Goal: Task Accomplishment & Management: Use online tool/utility

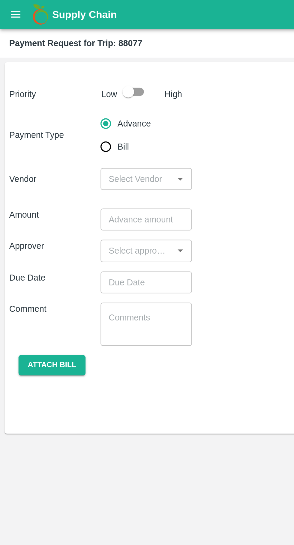
click at [10, 11] on icon "open drawer" at bounding box center [8, 7] width 7 height 7
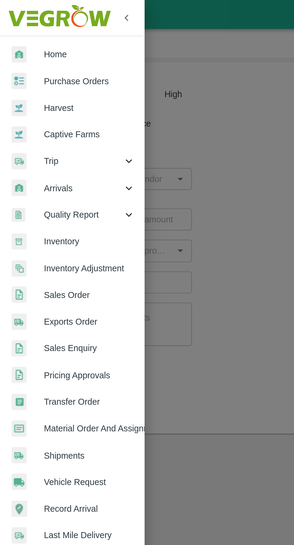
click at [42, 86] on span "Trip" at bounding box center [43, 83] width 41 height 7
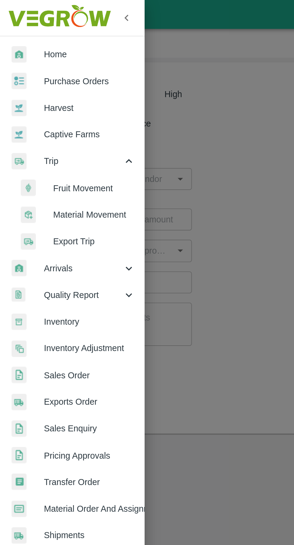
click at [50, 98] on span "Fruit Movement" at bounding box center [49, 97] width 43 height 7
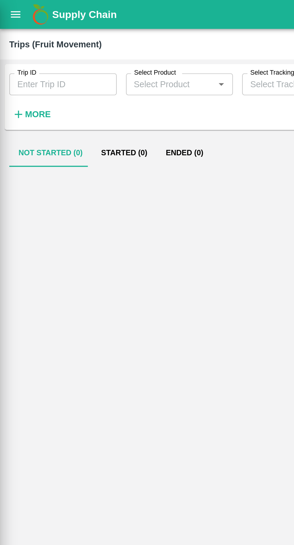
click at [38, 47] on input "Trip ID" at bounding box center [33, 43] width 56 height 11
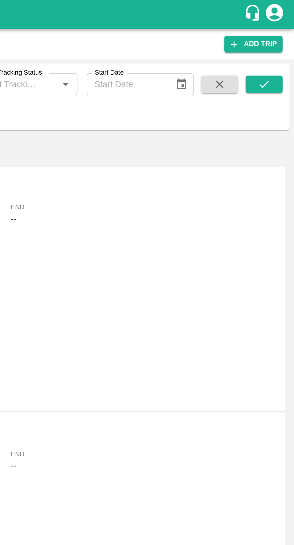
type input "87789"
click at [283, 46] on button "submit" at bounding box center [278, 43] width 19 height 9
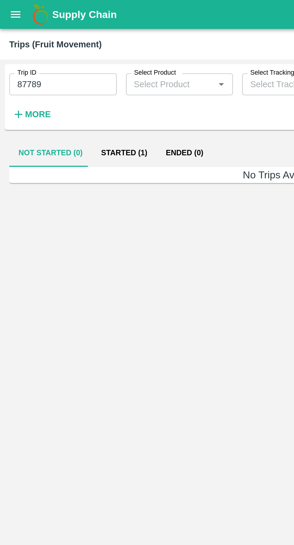
click at [66, 73] on button "Started (1)" at bounding box center [65, 79] width 34 height 14
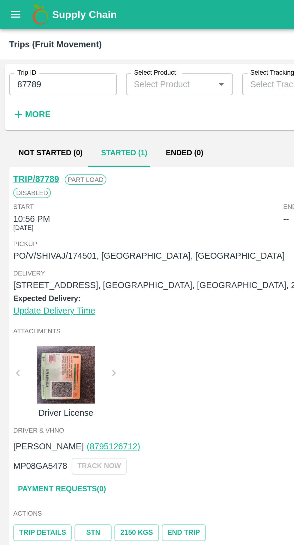
click at [14, 92] on link "TRIP/87789" at bounding box center [19, 93] width 24 height 5
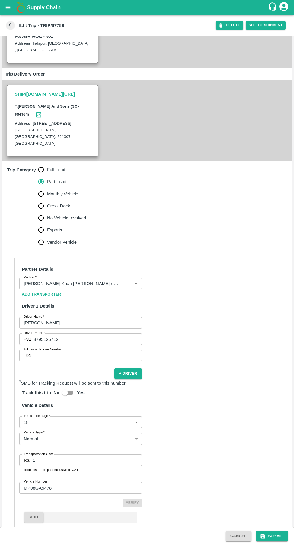
scroll to position [87, 0]
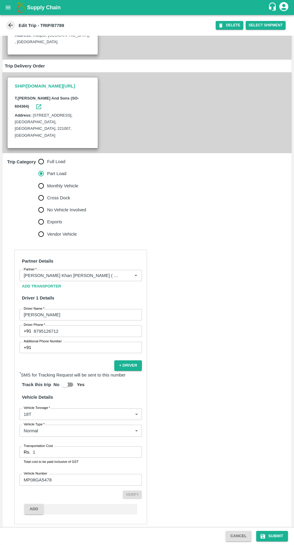
click at [95, 447] on input "1" at bounding box center [87, 452] width 109 height 11
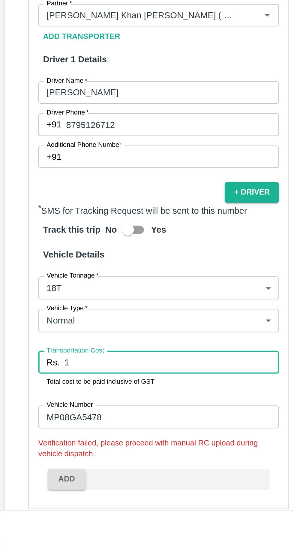
click at [55, 447] on input "1" at bounding box center [87, 452] width 109 height 11
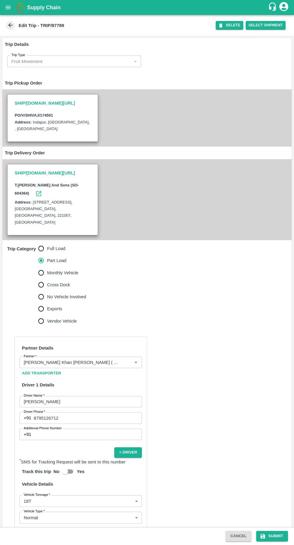
scroll to position [2, 0]
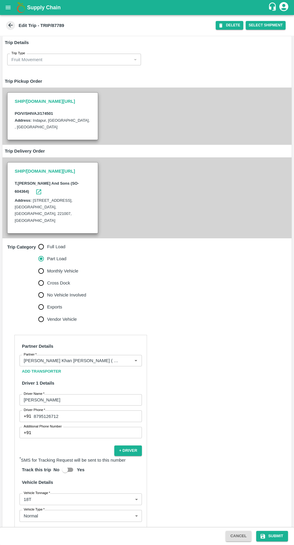
type input "22790"
click at [272, 539] on button "Submit" at bounding box center [272, 536] width 32 height 10
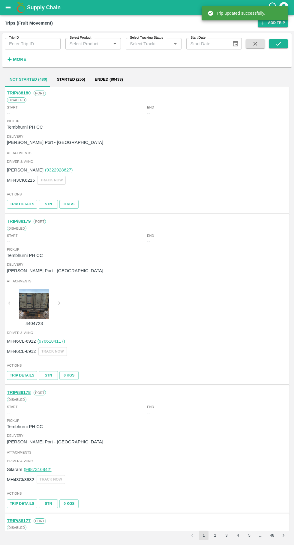
click at [24, 43] on input "Trip ID" at bounding box center [33, 43] width 56 height 11
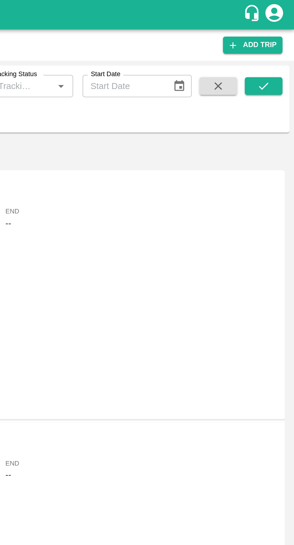
type input "87789"
click at [282, 42] on button "submit" at bounding box center [278, 43] width 19 height 9
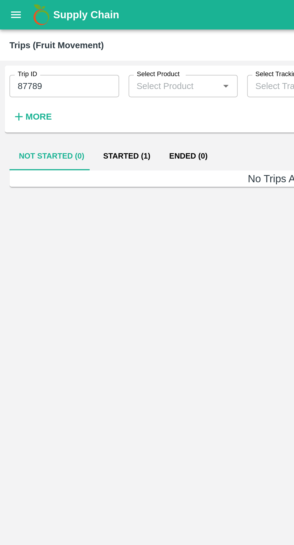
click at [59, 78] on button "Started (1)" at bounding box center [65, 79] width 34 height 14
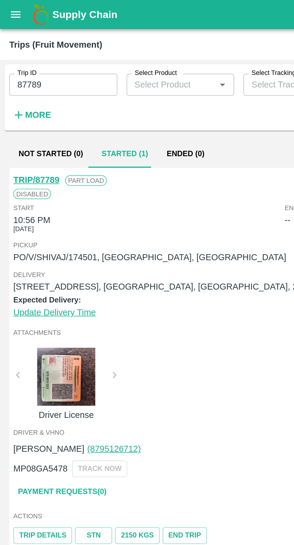
click at [7, 8] on icon "open drawer" at bounding box center [8, 7] width 7 height 7
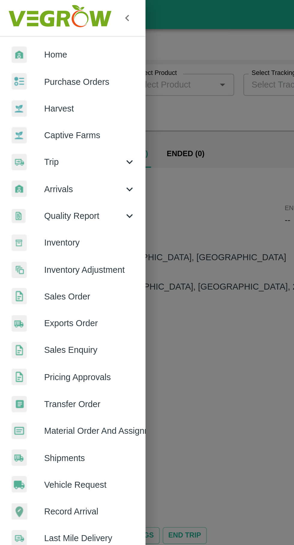
click at [32, 39] on span "Purchase Orders" at bounding box center [46, 42] width 47 height 7
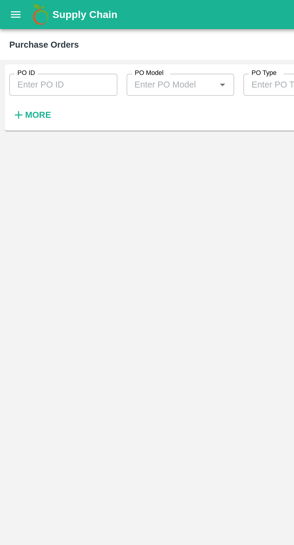
click at [20, 42] on input "PO ID" at bounding box center [33, 43] width 56 height 11
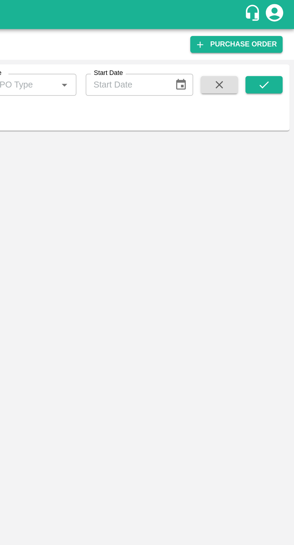
type input "174501"
click at [281, 47] on button "submit" at bounding box center [278, 43] width 19 height 9
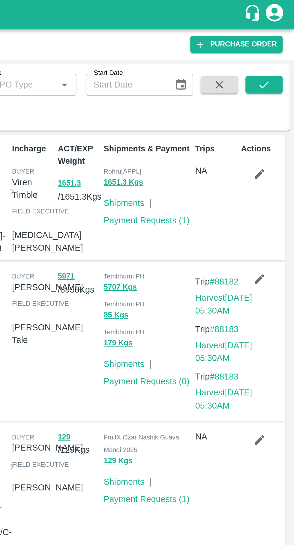
click at [278, 43] on icon "submit" at bounding box center [278, 43] width 7 height 7
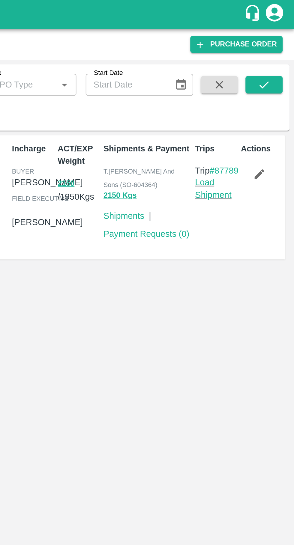
click at [249, 101] on link "Load Shipment" at bounding box center [252, 97] width 19 height 11
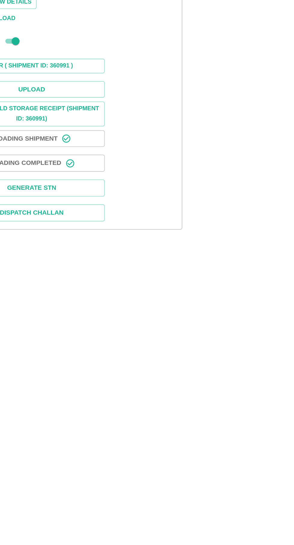
click at [57, 177] on button "Upload" at bounding box center [58, 176] width 90 height 10
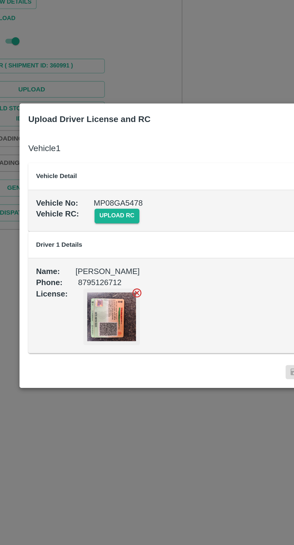
click at [109, 254] on span "upload rc" at bounding box center [111, 254] width 28 height 9
click at [0, 0] on input "upload rc" at bounding box center [0, 0] width 0 height 0
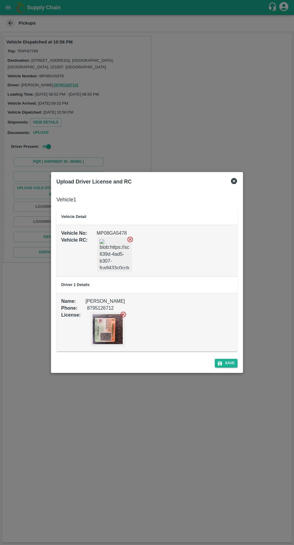
click at [227, 361] on button "Save" at bounding box center [226, 363] width 23 height 9
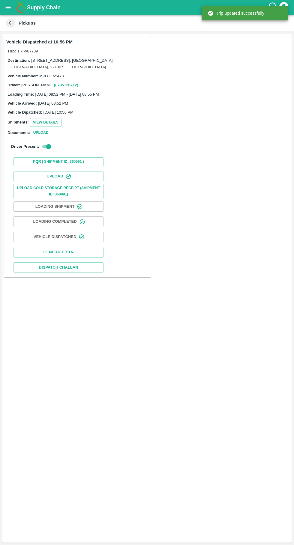
click at [80, 175] on button "Upload" at bounding box center [58, 176] width 90 height 10
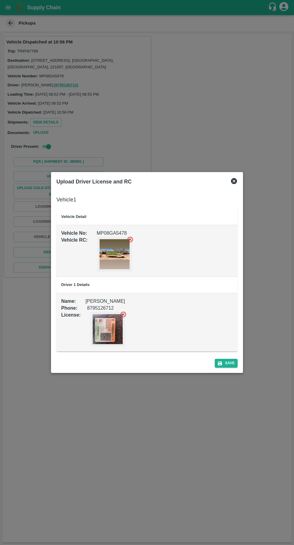
click at [235, 189] on div "Vehicle 1 Vehicle Detail Vehicle No : MP08GA5478 Vehicle RC : Driver 1 Details …" at bounding box center [147, 271] width 186 height 166
click at [232, 184] on icon at bounding box center [233, 181] width 7 height 7
